Goal: Transaction & Acquisition: Purchase product/service

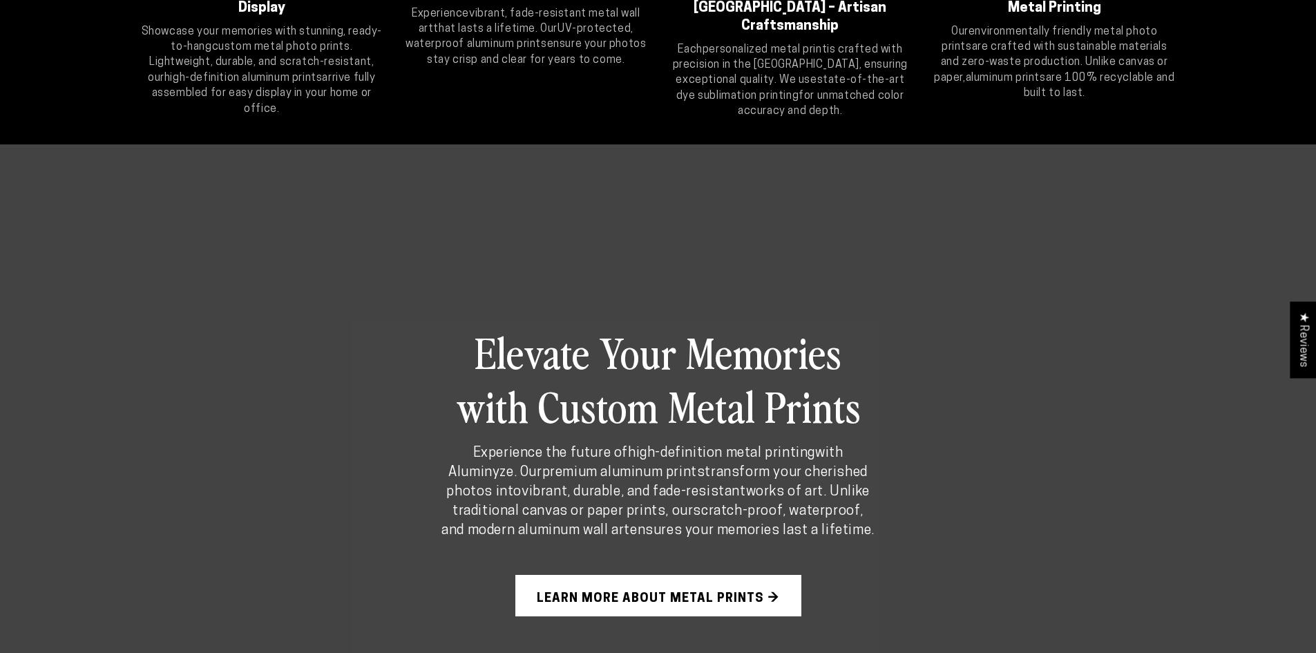
scroll to position [1105, 0]
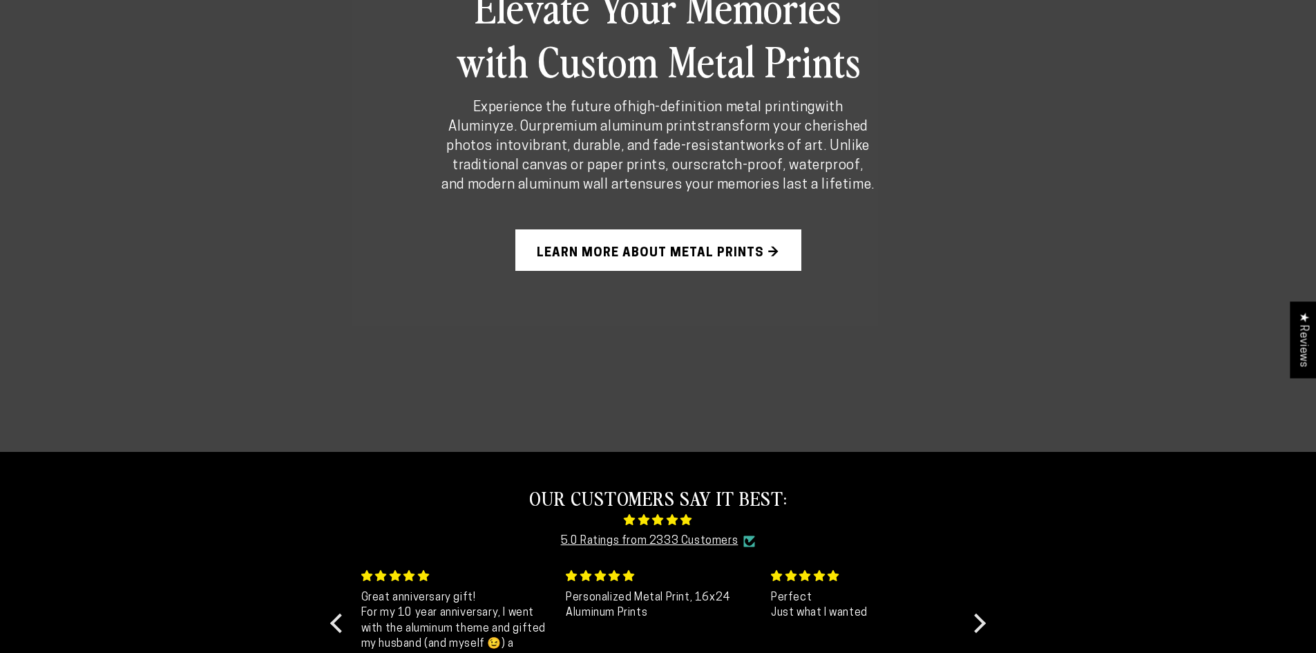
click at [708, 264] on link "Learn More About Metal Prints →" at bounding box center [658, 249] width 286 height 41
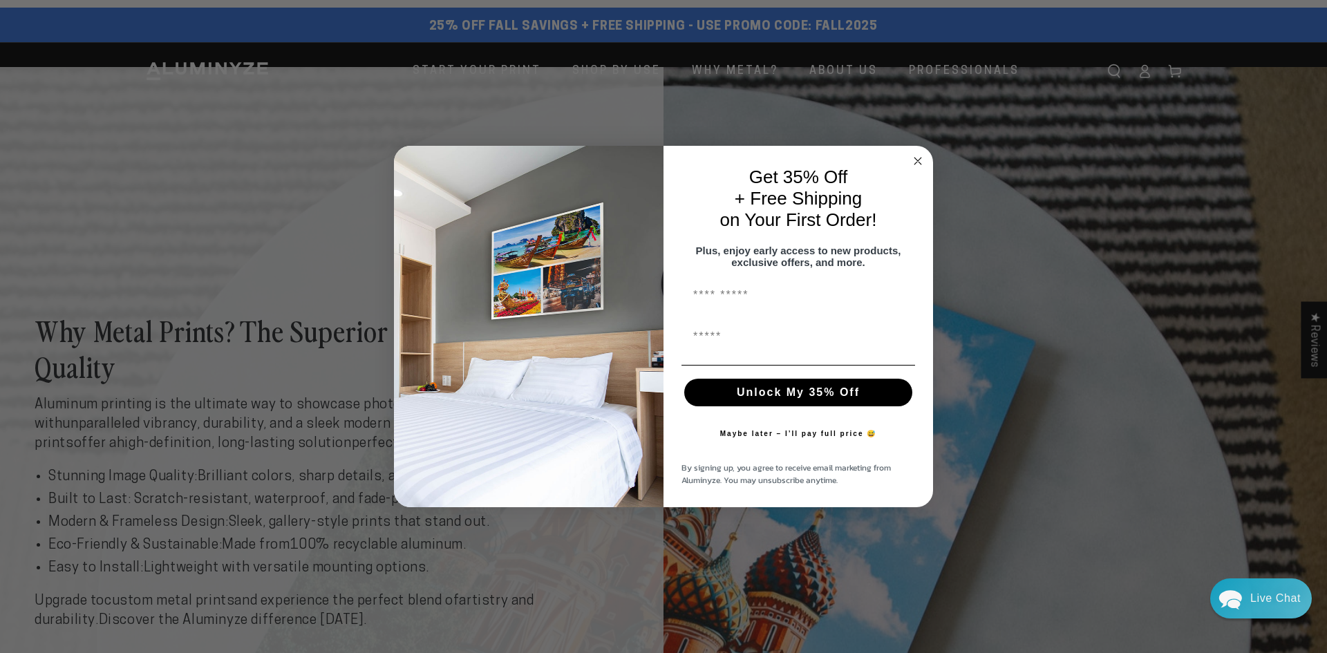
click at [596, 67] on div "Close dialog Get 35% Off + Free Shipping on Your First Order! Plus, enjoy early…" at bounding box center [663, 326] width 1327 height 653
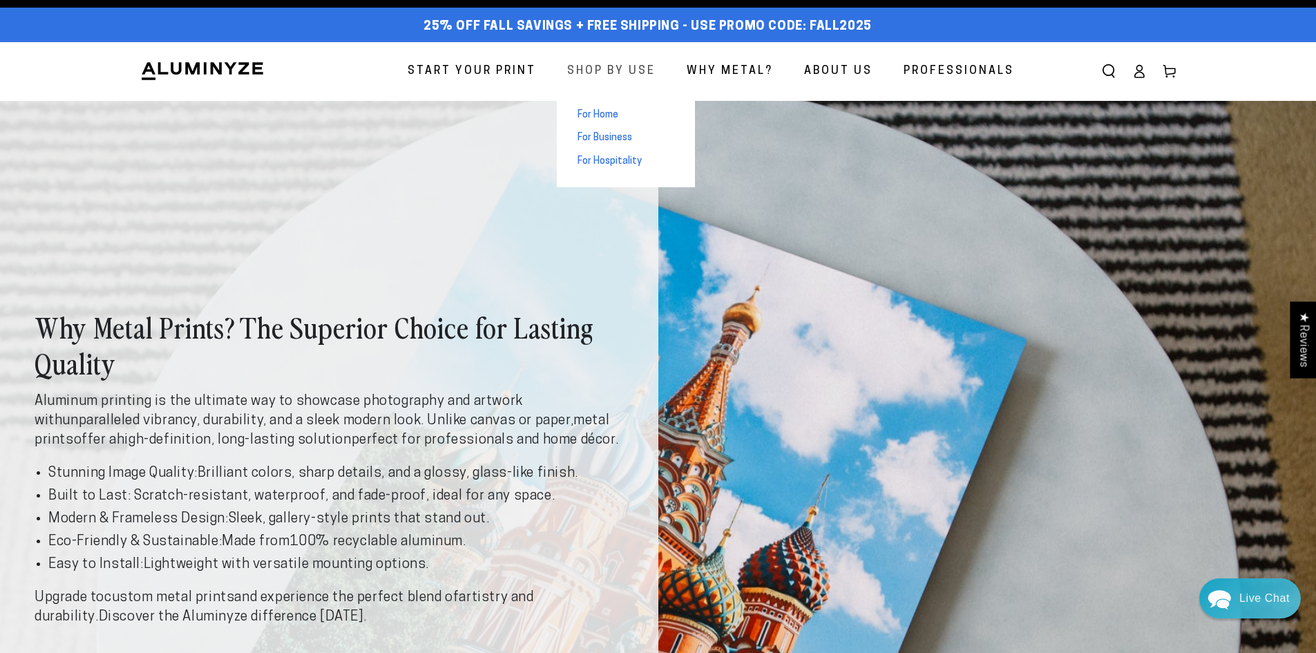
click at [607, 62] on span "Shop By Use" at bounding box center [611, 71] width 88 height 20
click at [604, 122] on link "For Home" at bounding box center [626, 115] width 138 height 23
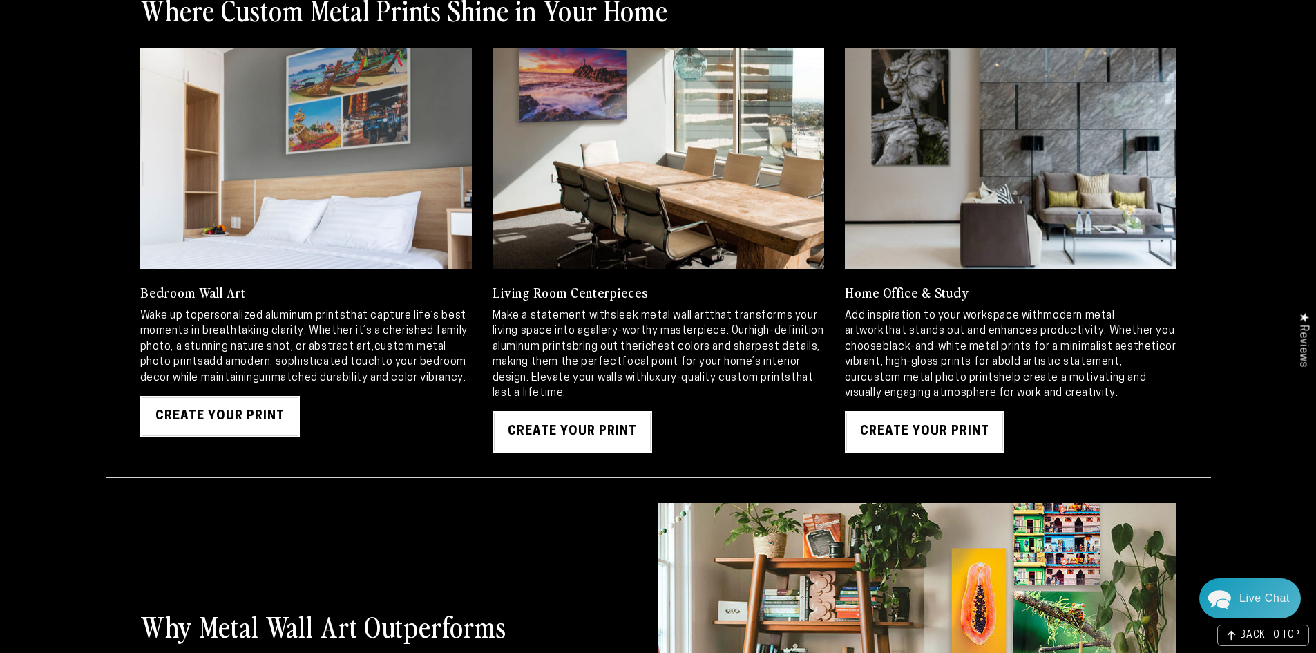
scroll to position [1796, 0]
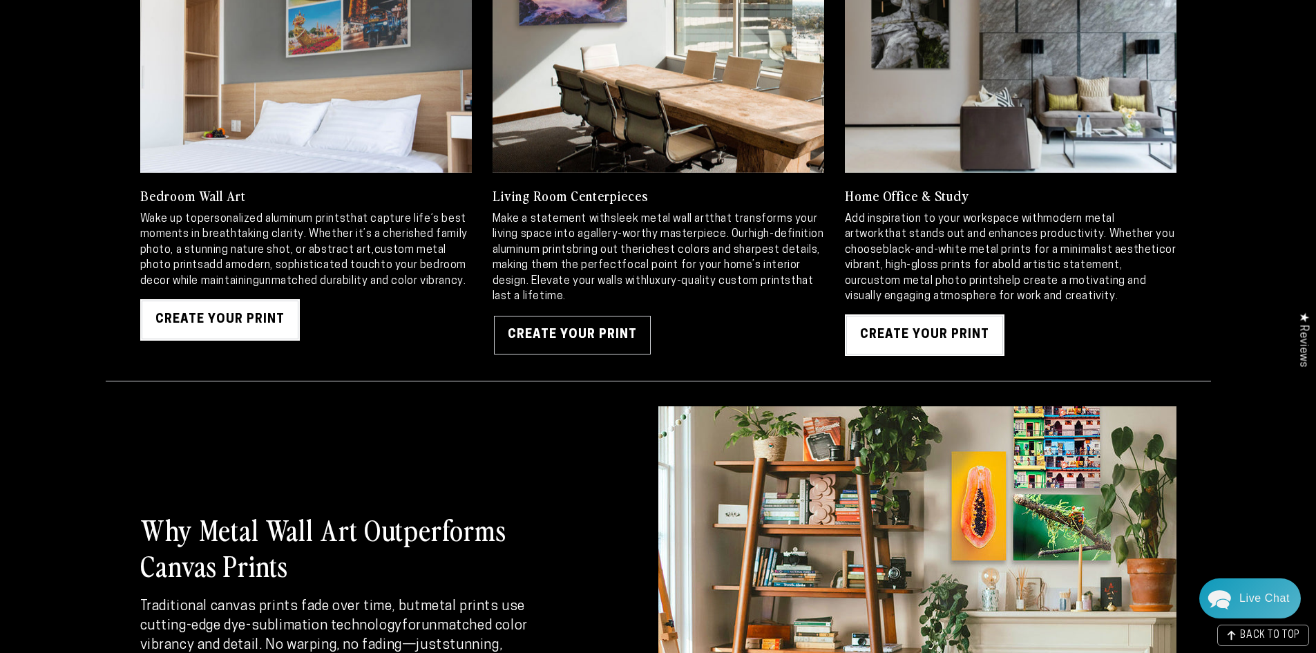
click at [586, 323] on link "Create Your Print" at bounding box center [573, 334] width 160 height 41
